Goal: Use online tool/utility: Utilize a website feature to perform a specific function

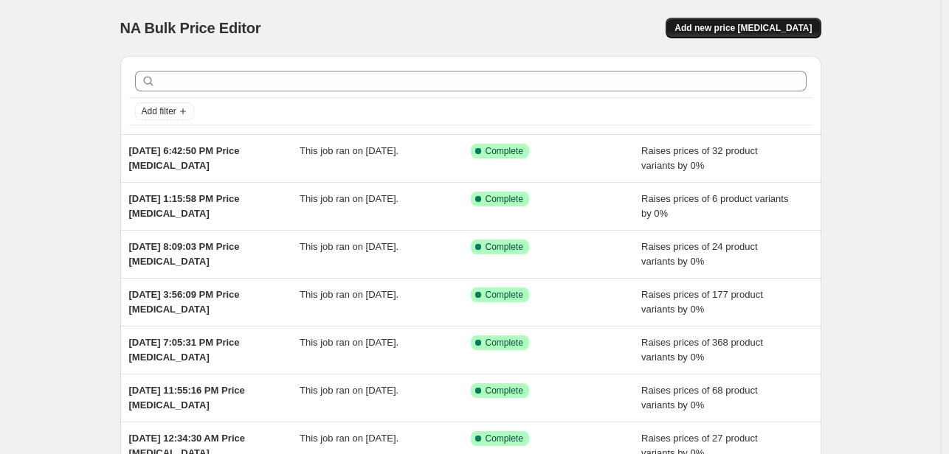
click at [740, 26] on span "Add new price [MEDICAL_DATA]" at bounding box center [742, 28] width 137 height 12
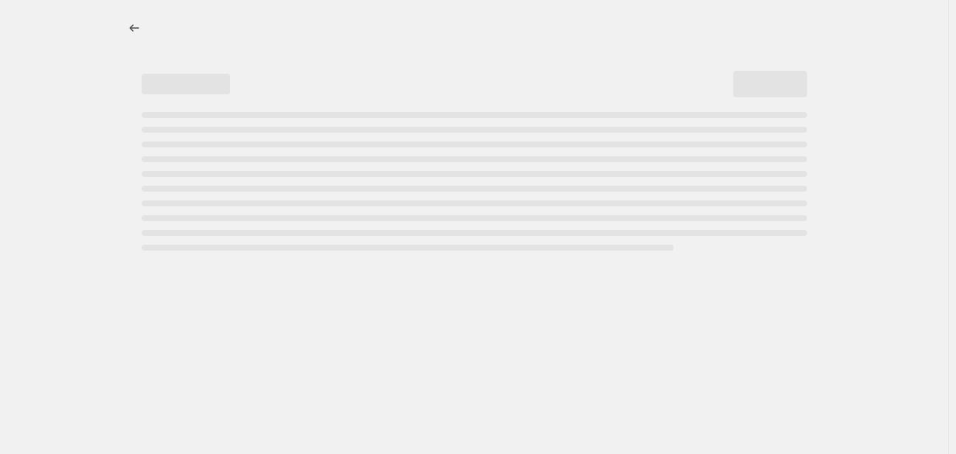
select select "percentage"
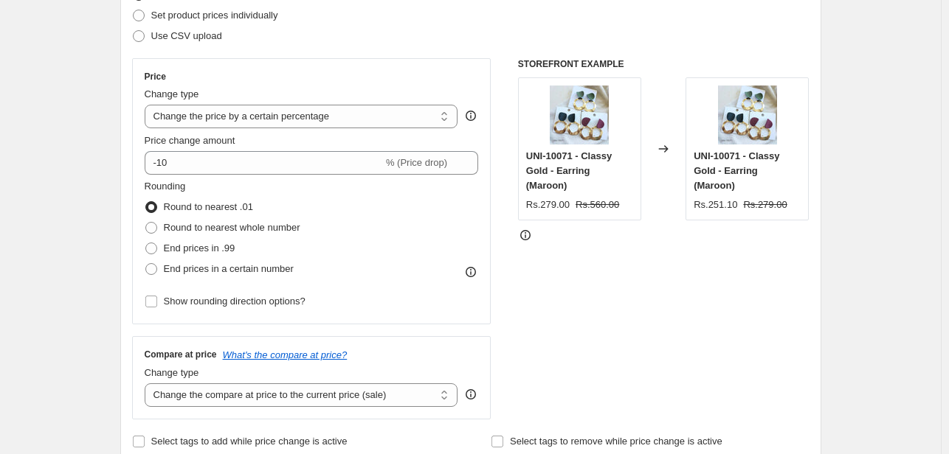
scroll to position [221, 0]
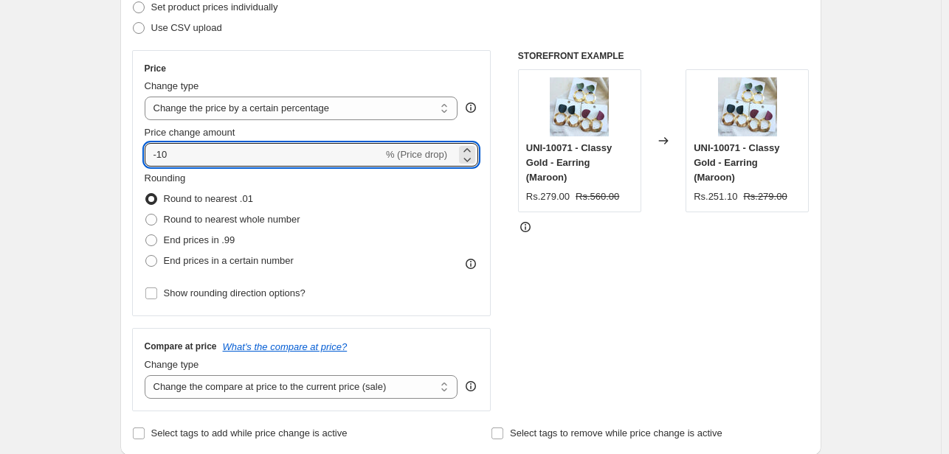
type input "0"
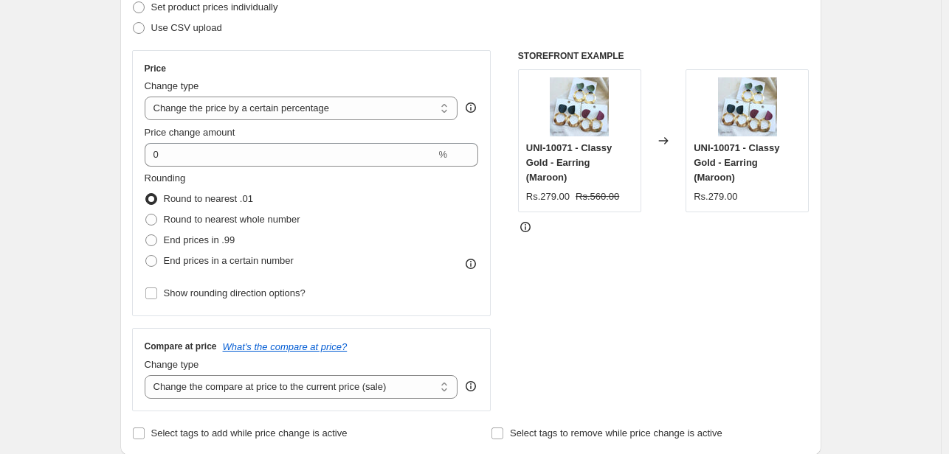
click at [156, 261] on span at bounding box center [151, 261] width 12 height 12
click at [146, 256] on input "End prices in a certain number" at bounding box center [145, 255] width 1 height 1
radio input "true"
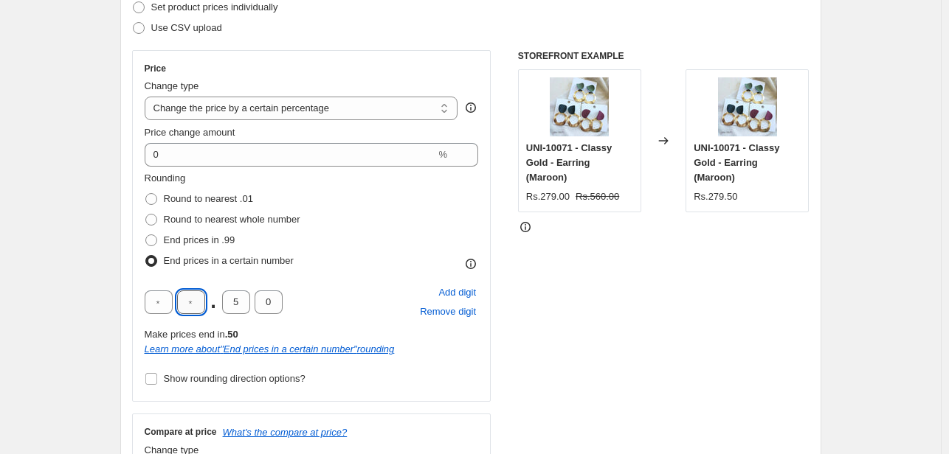
drag, startPoint x: 197, startPoint y: 306, endPoint x: 187, endPoint y: 305, distance: 9.7
click at [187, 305] on input "text" at bounding box center [191, 303] width 28 height 24
type input "9"
type input "0"
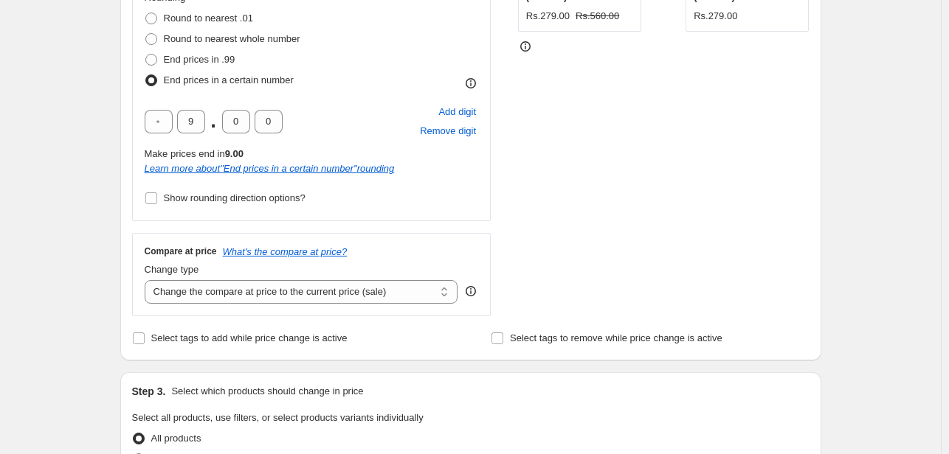
scroll to position [443, 0]
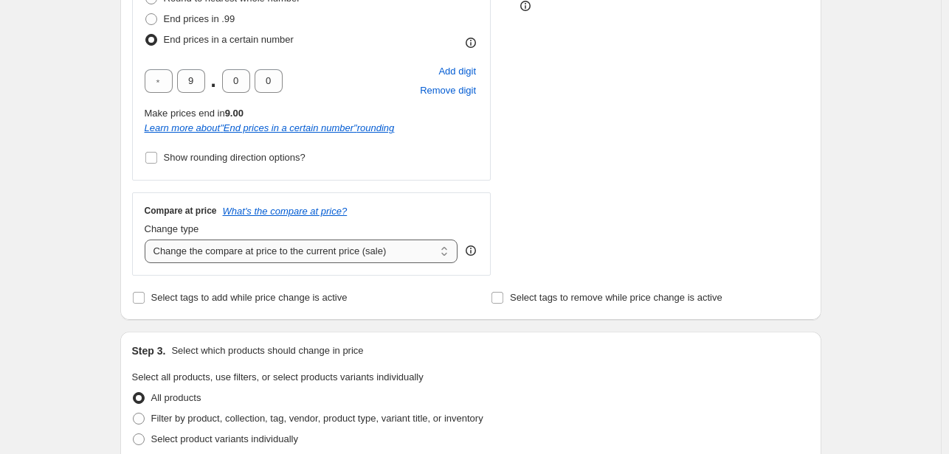
click at [282, 254] on select "Change the compare at price to the current price (sale) Change the compare at p…" at bounding box center [302, 252] width 314 height 24
select select "pp"
click at [148, 240] on select "Change the compare at price to the current price (sale) Change the compare at p…" at bounding box center [302, 252] width 314 height 24
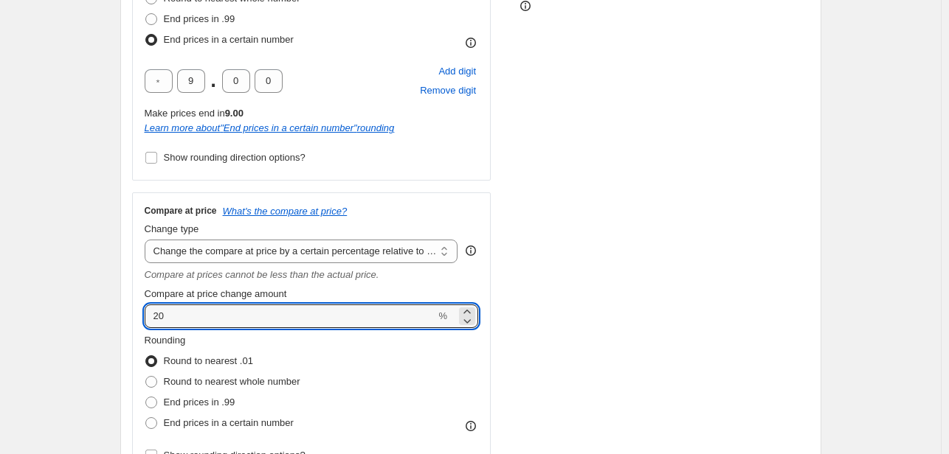
drag, startPoint x: 167, startPoint y: 314, endPoint x: 80, endPoint y: 313, distance: 87.1
click at [80, 313] on div "Create new price [MEDICAL_DATA]. This page is ready Create new price [MEDICAL_D…" at bounding box center [470, 438] width 941 height 1763
type input "100"
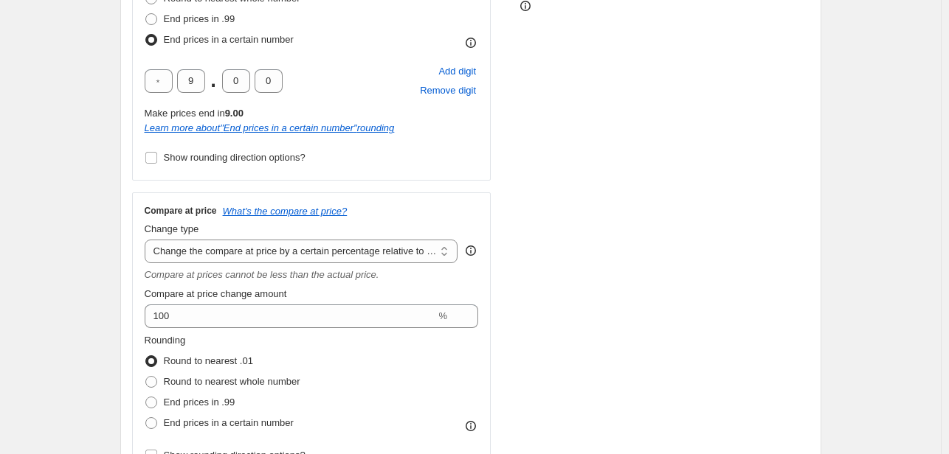
click at [80, 313] on div "Create new price [MEDICAL_DATA]. This page is ready Create new price [MEDICAL_D…" at bounding box center [470, 438] width 941 height 1763
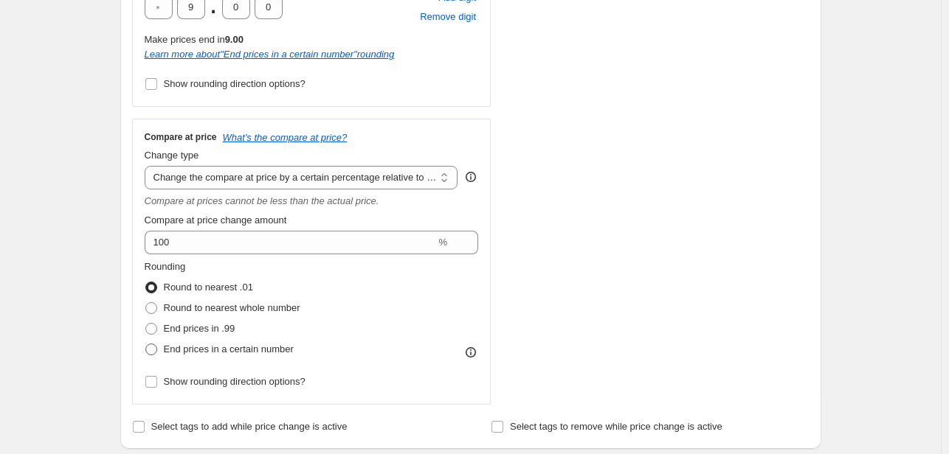
click at [153, 352] on span at bounding box center [151, 350] width 12 height 12
click at [146, 345] on input "End prices in a certain number" at bounding box center [145, 344] width 1 height 1
radio input "true"
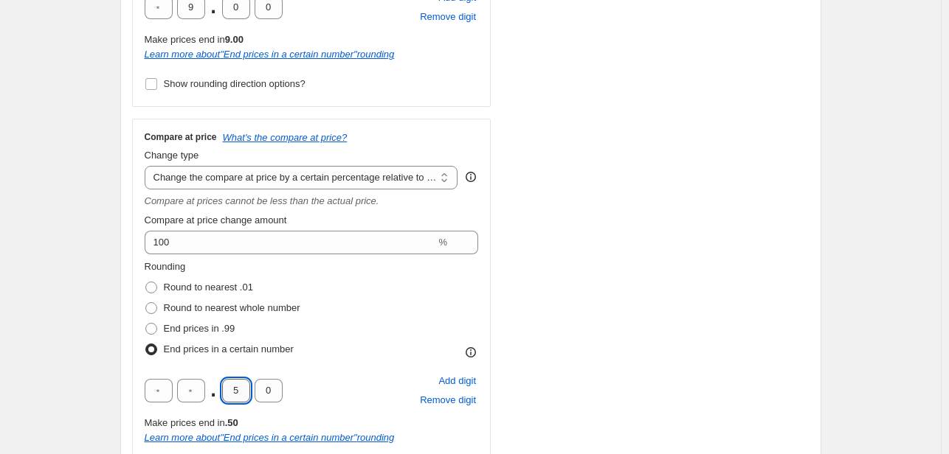
drag, startPoint x: 247, startPoint y: 390, endPoint x: 229, endPoint y: 390, distance: 18.5
click at [229, 390] on input "5" at bounding box center [236, 391] width 28 height 24
type input "0"
drag, startPoint x: 198, startPoint y: 392, endPoint x: 180, endPoint y: 392, distance: 18.4
click at [180, 392] on div ". 0 0" at bounding box center [214, 391] width 138 height 24
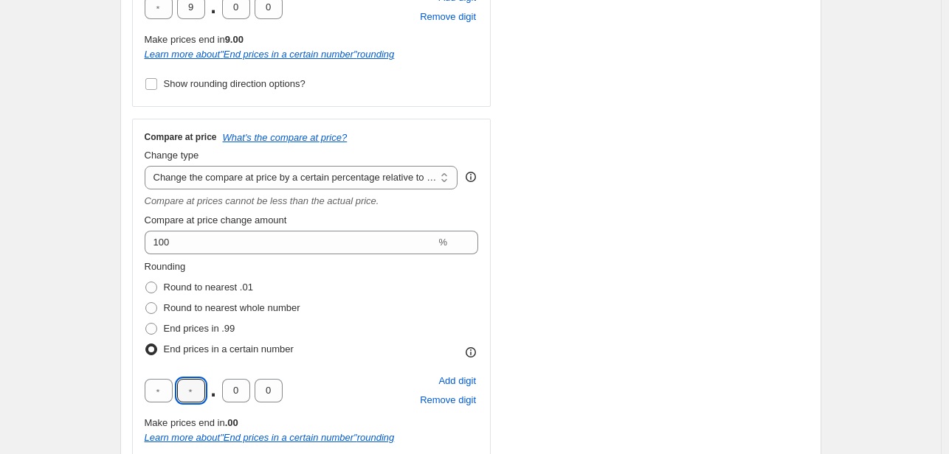
type input "9"
click at [87, 313] on div "Create new price [MEDICAL_DATA]. This page is ready Create new price [MEDICAL_D…" at bounding box center [470, 408] width 941 height 1849
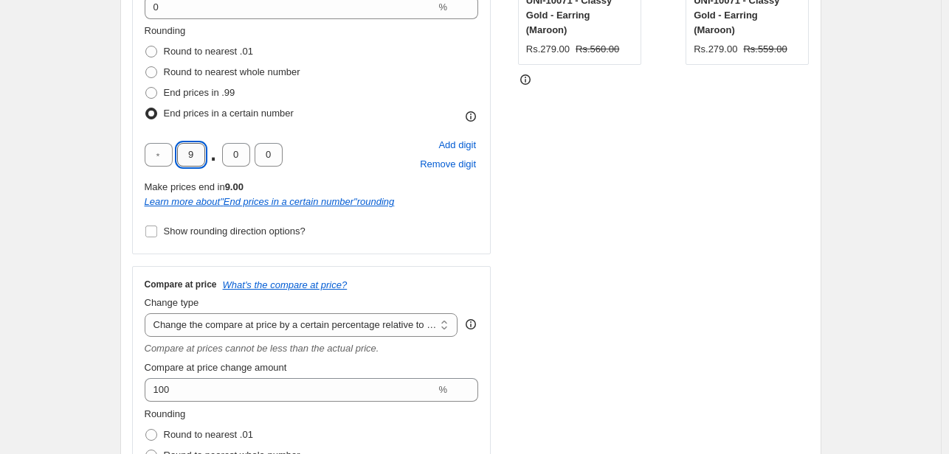
drag, startPoint x: 202, startPoint y: 151, endPoint x: 183, endPoint y: 153, distance: 19.3
click at [183, 153] on input "9" at bounding box center [191, 155] width 28 height 24
type input "0"
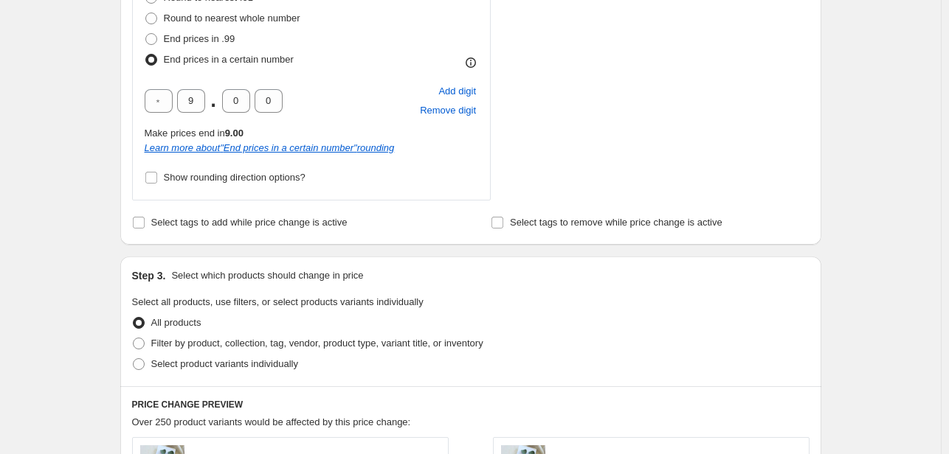
scroll to position [812, 0]
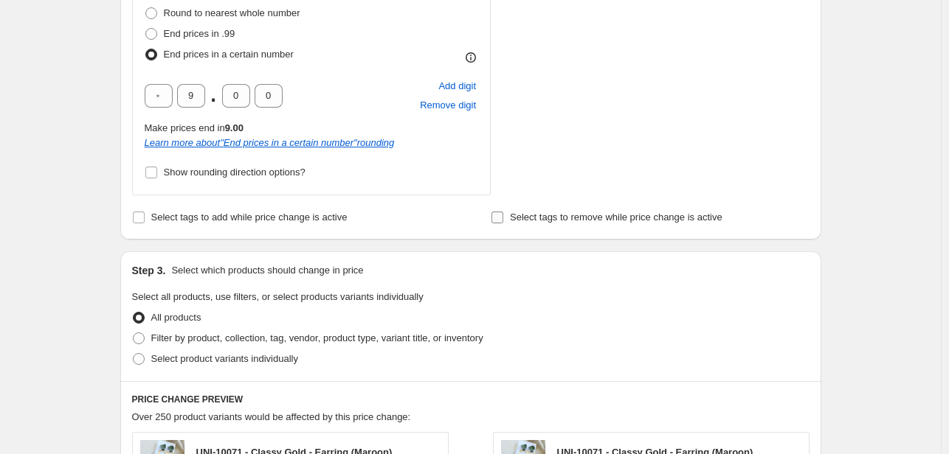
click at [499, 220] on input "Select tags to remove while price change is active" at bounding box center [497, 218] width 12 height 12
checkbox input "true"
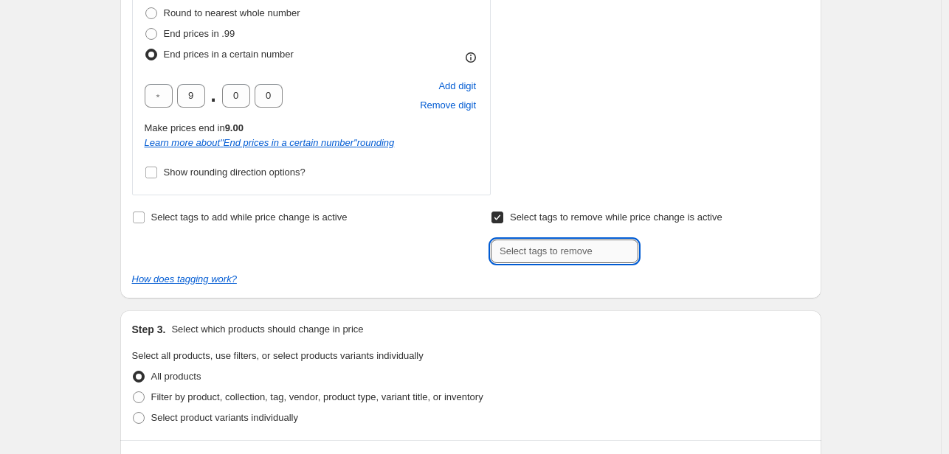
click at [541, 255] on input "text" at bounding box center [565, 252] width 148 height 24
paste input "new50off"
type input "new50off"
click at [666, 249] on b "Add" at bounding box center [659, 250] width 17 height 10
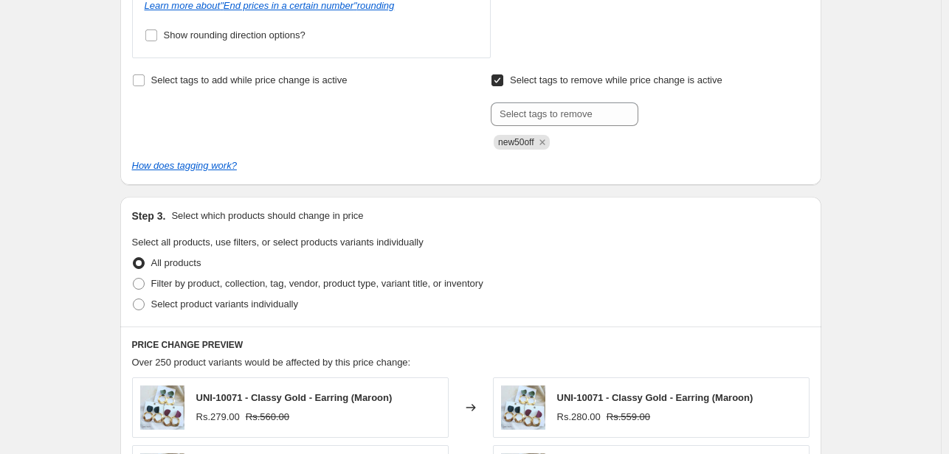
scroll to position [959, 0]
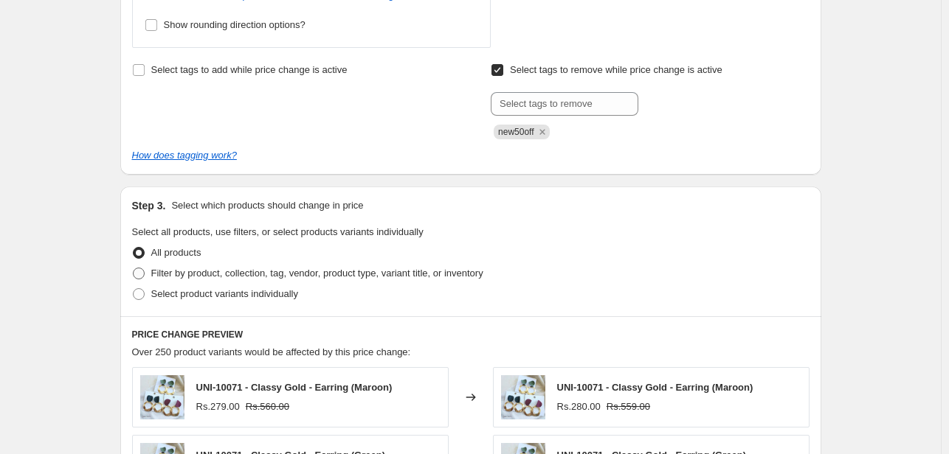
click at [140, 274] on span at bounding box center [139, 274] width 12 height 12
click at [134, 269] on input "Filter by product, collection, tag, vendor, product type, variant title, or inv…" at bounding box center [133, 268] width 1 height 1
radio input "true"
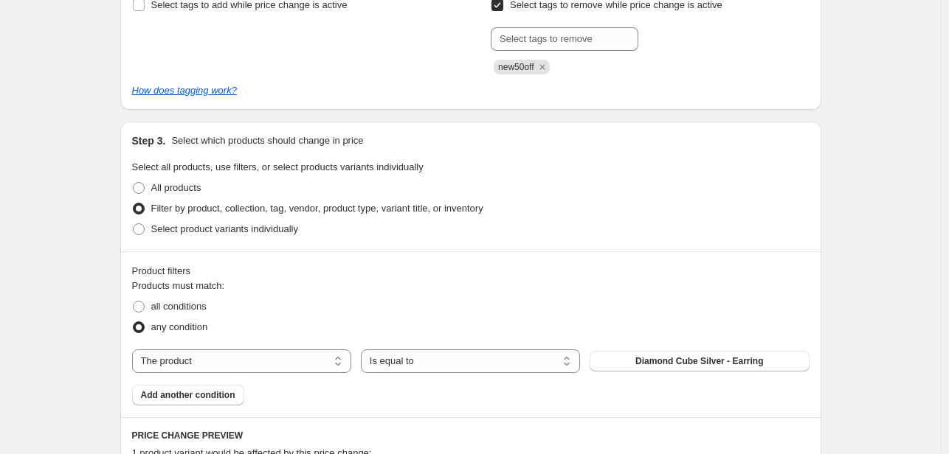
scroll to position [1033, 0]
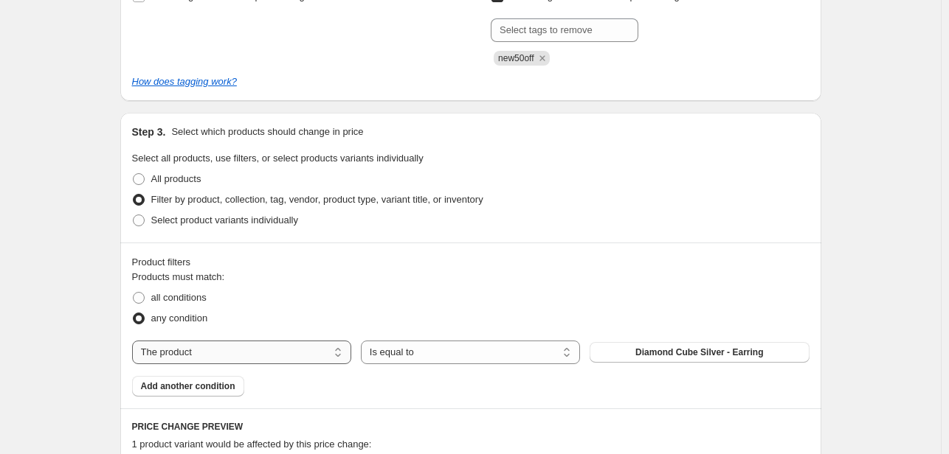
click at [272, 349] on select "The product The product's collection The product's tag The product's vendor The…" at bounding box center [241, 353] width 219 height 24
select select "tag"
click at [685, 355] on span "040825-1" at bounding box center [699, 353] width 38 height 12
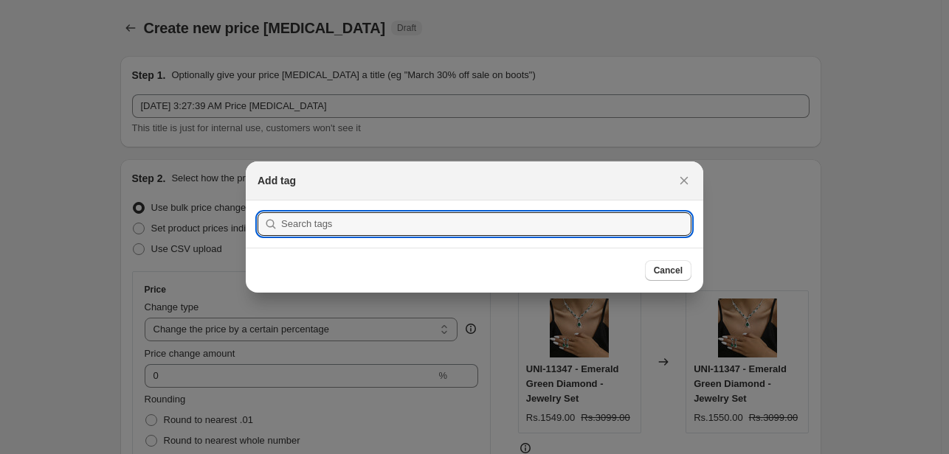
scroll to position [0, 0]
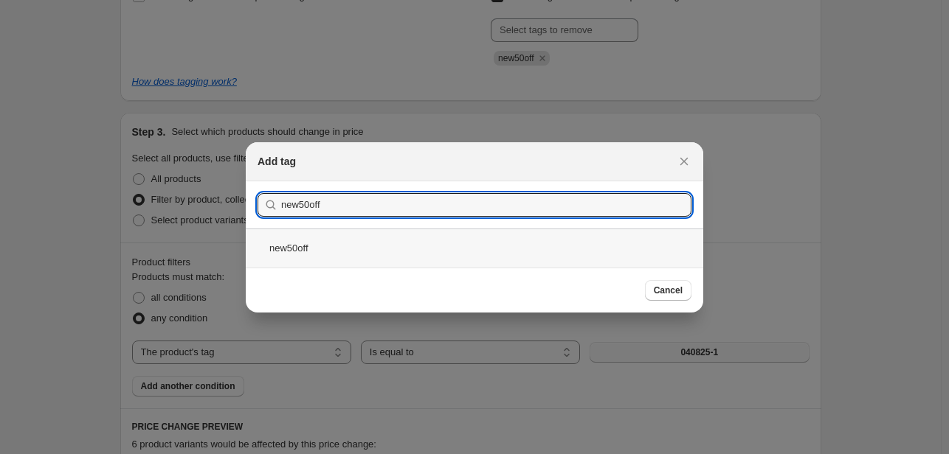
type input "new50off"
click at [312, 249] on div "new50off" at bounding box center [474, 248] width 457 height 39
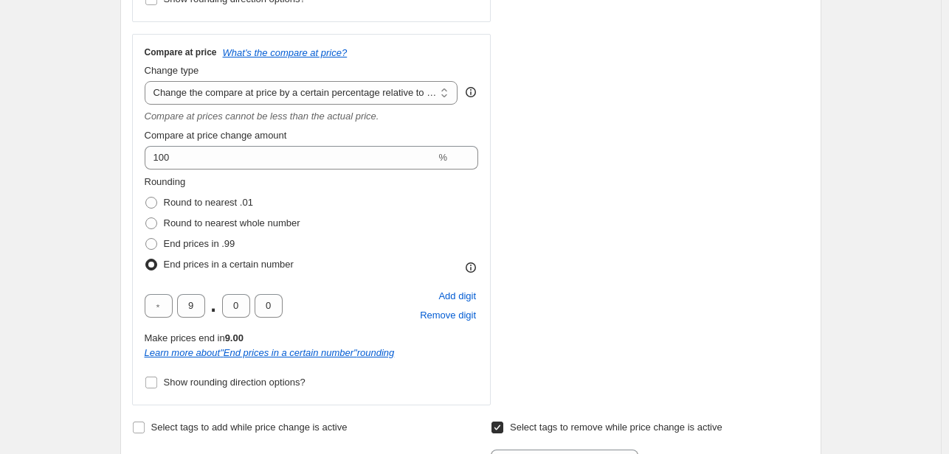
scroll to position [590, 0]
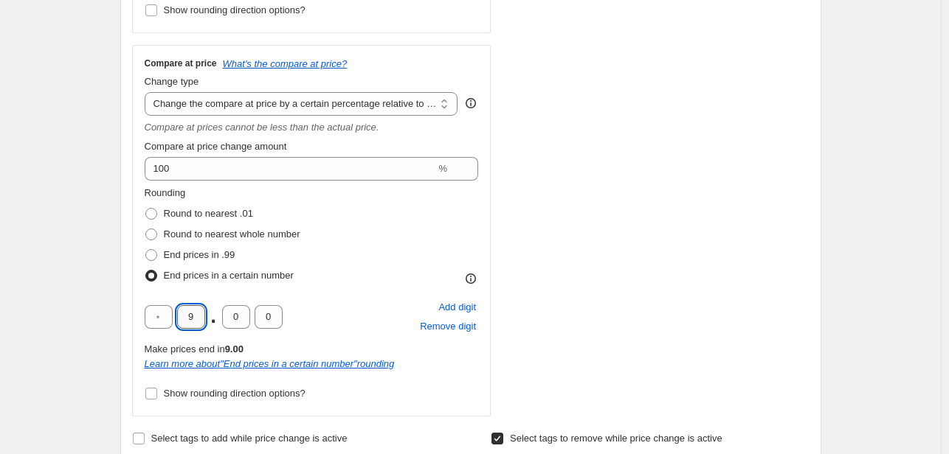
drag, startPoint x: 198, startPoint y: 317, endPoint x: 183, endPoint y: 317, distance: 14.8
click at [183, 317] on input "9" at bounding box center [191, 317] width 28 height 24
type input "0"
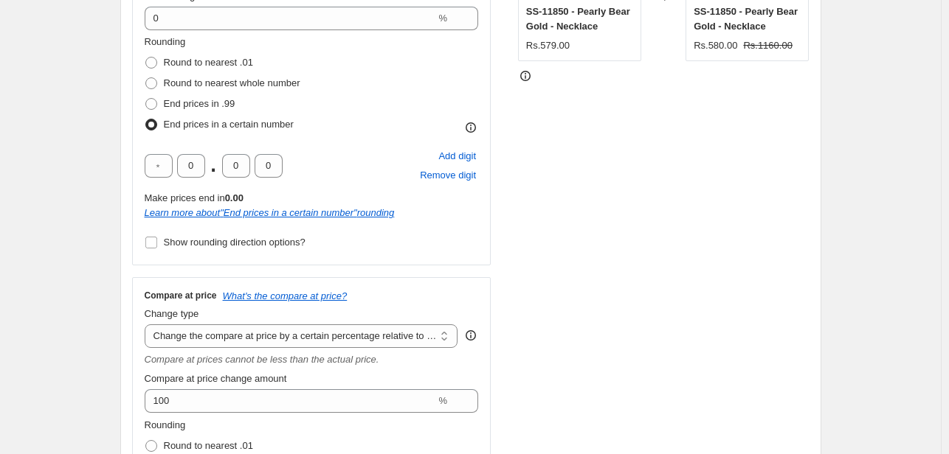
scroll to position [295, 0]
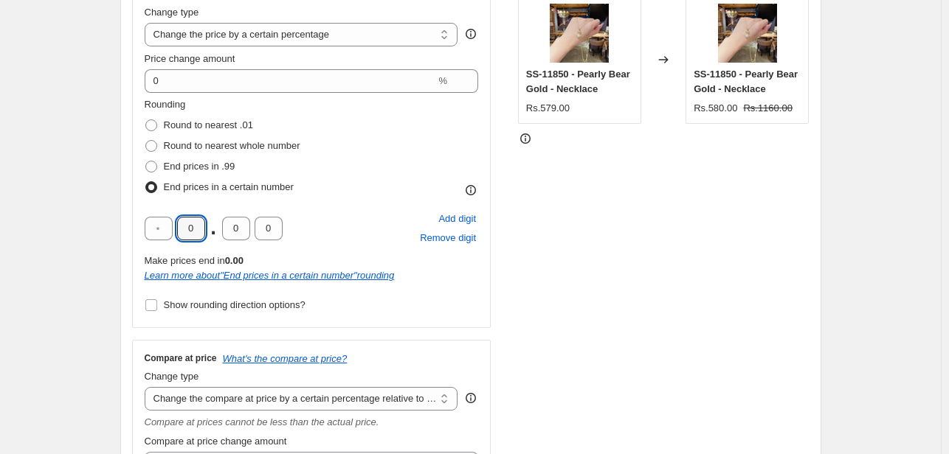
drag, startPoint x: 201, startPoint y: 224, endPoint x: 177, endPoint y: 225, distance: 23.7
click at [177, 225] on div "0 . 0 0" at bounding box center [214, 229] width 138 height 24
type input "9"
click at [398, 200] on div "Rounding Round to nearest .01 Round to nearest whole number End prices in .99 E…" at bounding box center [312, 206] width 334 height 218
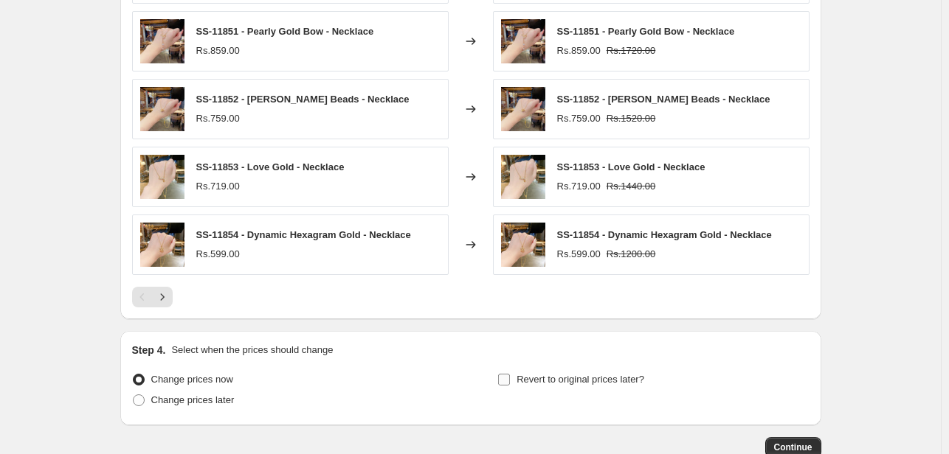
scroll to position [1641, 0]
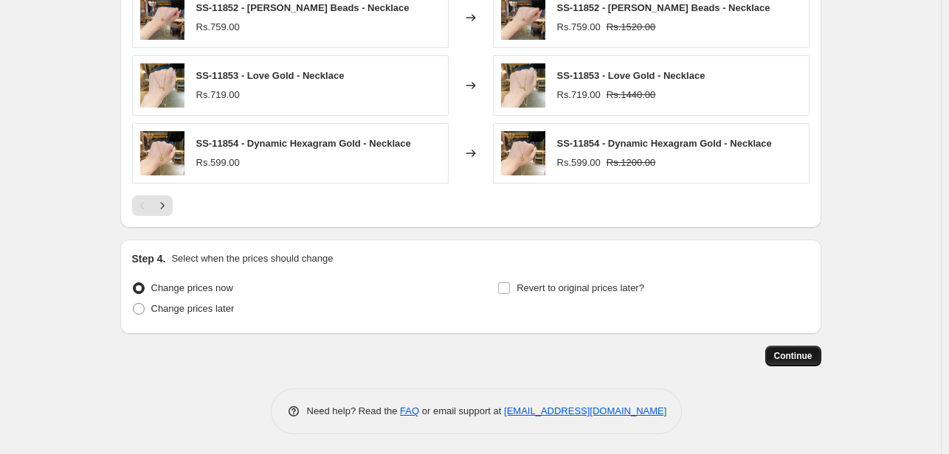
click at [803, 356] on span "Continue" at bounding box center [793, 356] width 38 height 12
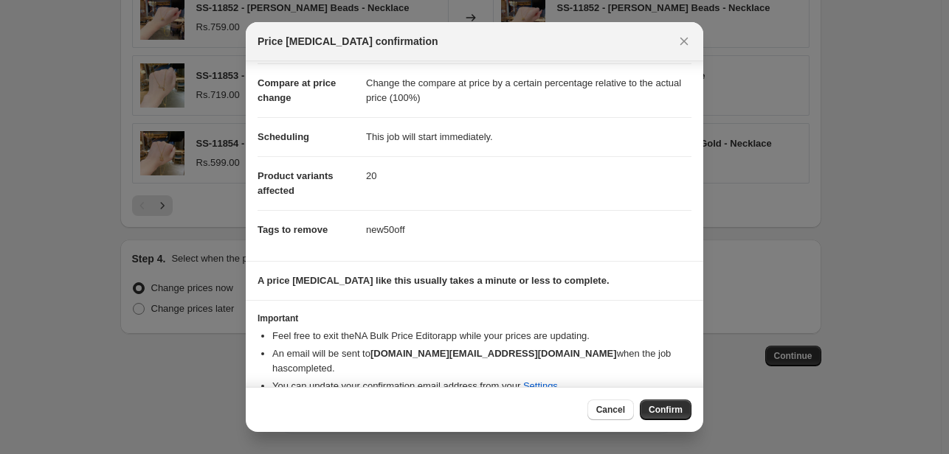
scroll to position [68, 0]
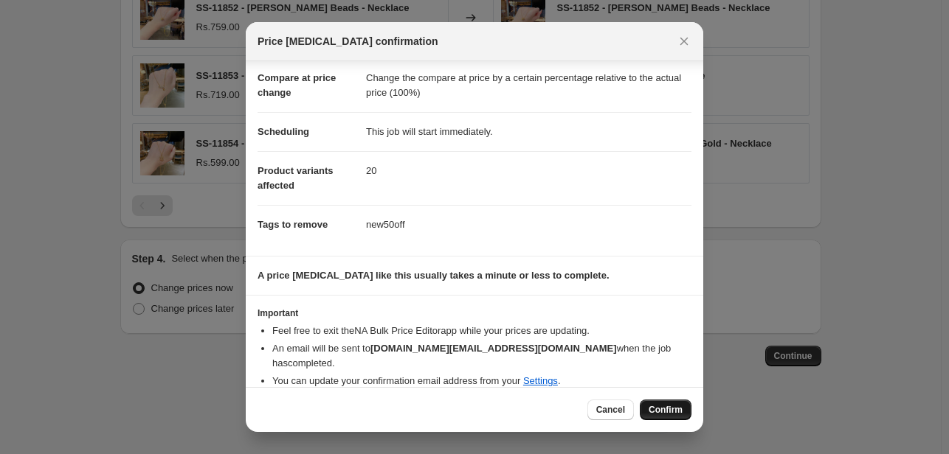
click at [660, 405] on span "Confirm" at bounding box center [666, 410] width 34 height 12
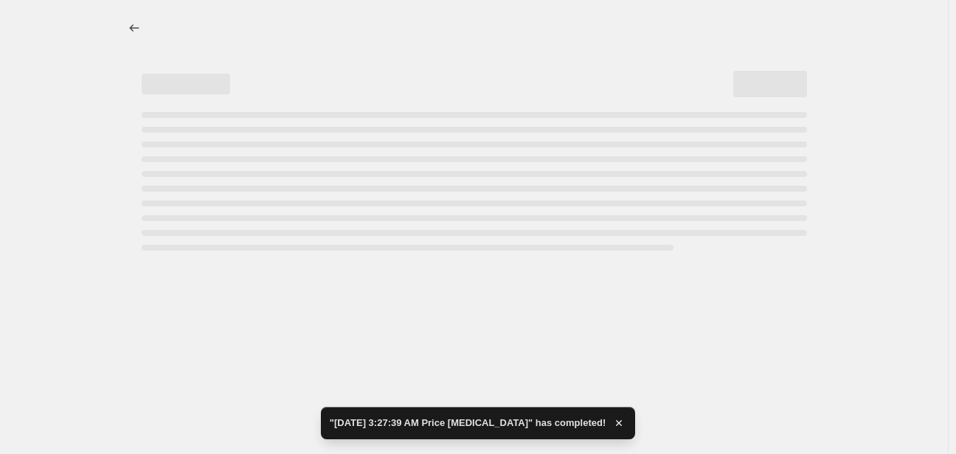
select select "percentage"
select select "pp"
select select "tag"
